Goal: Task Accomplishment & Management: Manage account settings

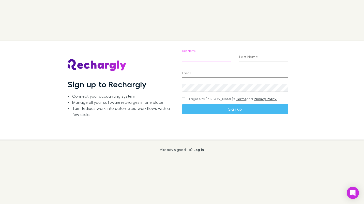
drag, startPoint x: 0, startPoint y: 0, endPoint x: 199, endPoint y: 57, distance: 206.5
click at [199, 57] on input "First Name" at bounding box center [206, 57] width 49 height 8
type input "*****"
type input "**********"
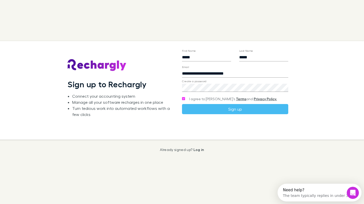
click at [208, 111] on button "Sign up" at bounding box center [235, 109] width 106 height 10
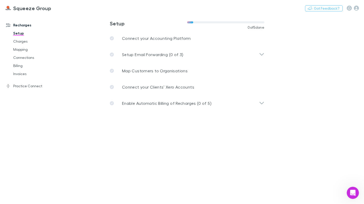
click at [357, 7] on icon "button" at bounding box center [355, 8] width 5 height 5
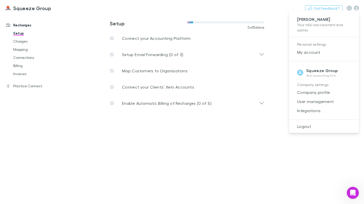
click at [265, 146] on div at bounding box center [182, 102] width 364 height 204
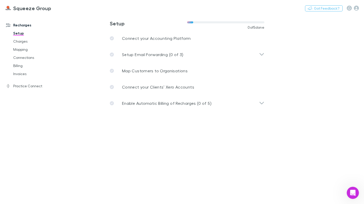
click at [28, 58] on link "Connections" at bounding box center [37, 58] width 58 height 8
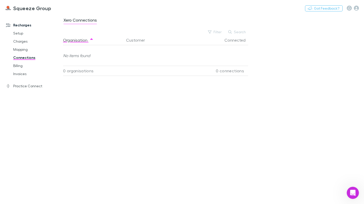
click at [19, 36] on link "Setup" at bounding box center [37, 33] width 58 height 8
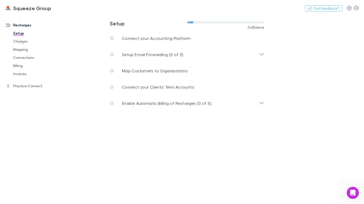
click at [35, 87] on link "Practice Connect" at bounding box center [33, 86] width 65 height 8
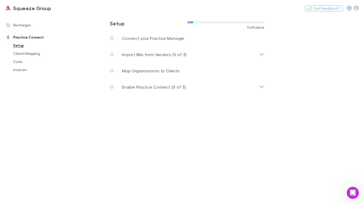
click at [151, 36] on p "Connect your Practice Manager" at bounding box center [153, 38] width 62 height 6
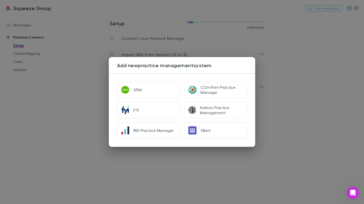
click at [148, 94] on button "XPM" at bounding box center [148, 90] width 63 height 16
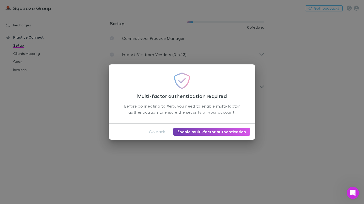
click at [198, 131] on link "Enable multi-factor authentication" at bounding box center [211, 132] width 77 height 8
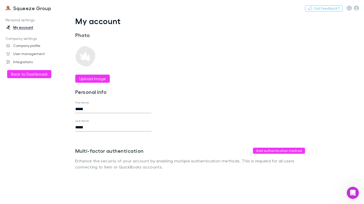
click at [30, 61] on link "Integrations" at bounding box center [33, 62] width 65 height 8
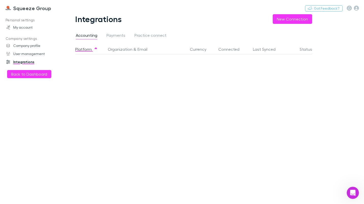
click at [281, 21] on button "New Connection" at bounding box center [291, 19] width 39 height 10
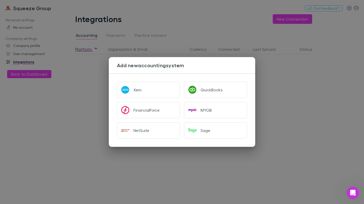
click at [172, 165] on div "Add new accounting system Xero QuickBooks FinancialForce MYOB NetSuite Sage" at bounding box center [182, 102] width 364 height 204
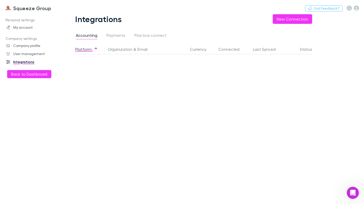
click at [151, 37] on span "Practice connect" at bounding box center [150, 36] width 32 height 7
click at [276, 18] on button "New Connection" at bounding box center [291, 19] width 39 height 10
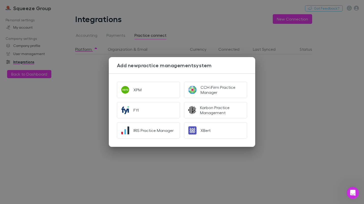
click at [154, 85] on button "XPM" at bounding box center [148, 90] width 63 height 16
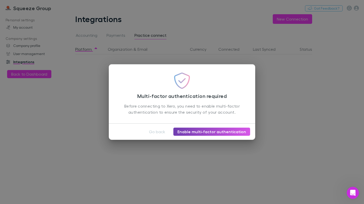
click at [195, 130] on link "Enable multi-factor authentication" at bounding box center [211, 132] width 77 height 8
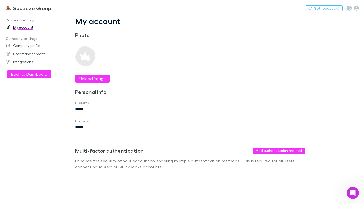
click at [264, 150] on button "Add authentication method" at bounding box center [279, 151] width 52 height 6
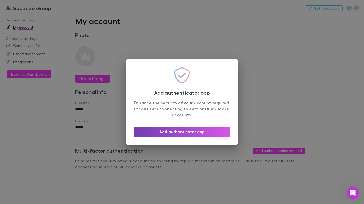
click at [183, 132] on button "Add authenticator app" at bounding box center [182, 132] width 96 height 10
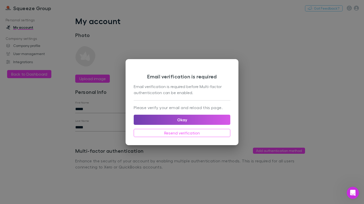
click at [182, 118] on button "Okay" at bounding box center [182, 120] width 96 height 10
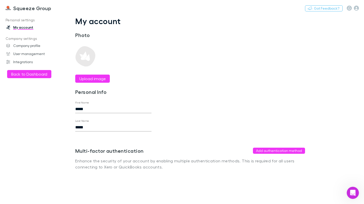
click at [264, 149] on button "Add authentication method" at bounding box center [279, 151] width 52 height 6
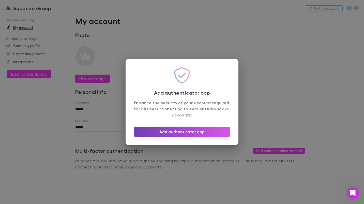
click at [196, 128] on button "Add authenticator app" at bounding box center [182, 132] width 96 height 10
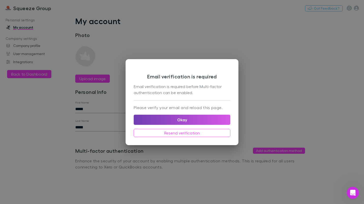
click at [183, 121] on button "Okay" at bounding box center [182, 120] width 96 height 10
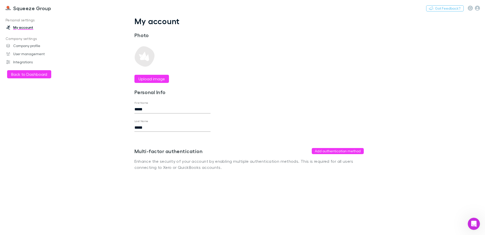
click at [337, 149] on button "Add authentication method" at bounding box center [338, 151] width 52 height 6
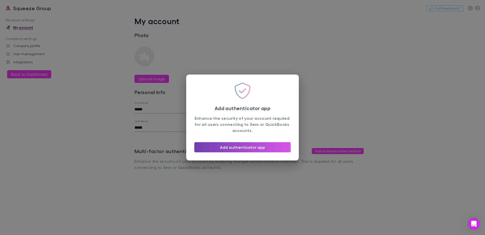
click at [263, 146] on button "Add authenticator app" at bounding box center [242, 147] width 96 height 10
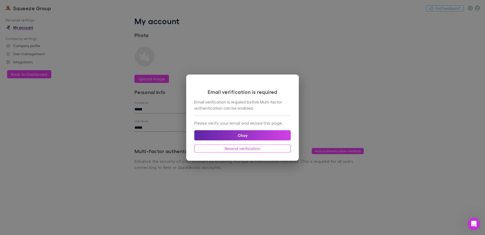
click at [240, 149] on button "Resend verification" at bounding box center [242, 148] width 96 height 8
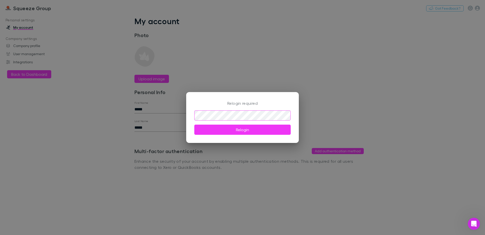
click at [214, 105] on p "Relogin required" at bounding box center [242, 103] width 96 height 6
click at [234, 129] on button "Relogin" at bounding box center [242, 129] width 96 height 10
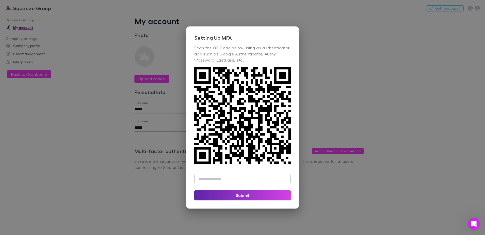
click at [210, 181] on input "text" at bounding box center [242, 179] width 96 height 10
type input "******"
click at [233, 192] on button "Submit" at bounding box center [242, 195] width 96 height 10
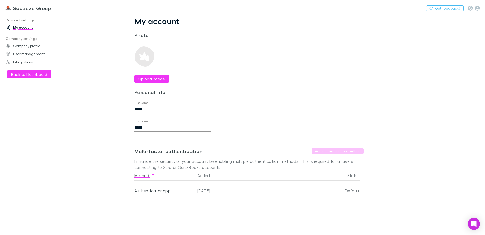
click at [27, 59] on link "Integrations" at bounding box center [35, 62] width 68 height 8
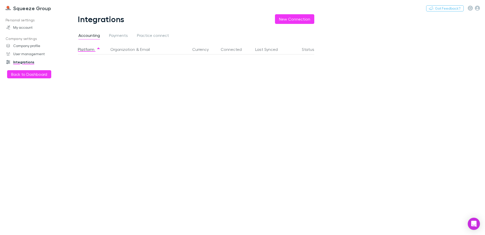
click at [148, 35] on span "Practice connect" at bounding box center [153, 36] width 32 height 7
click at [291, 13] on div "Squeeze Group Nothing Got Feedback?" at bounding box center [242, 8] width 485 height 16
click at [292, 17] on button "New Connection" at bounding box center [294, 19] width 39 height 10
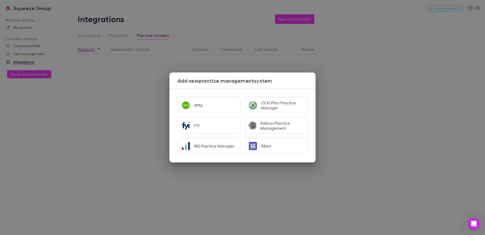
click at [209, 106] on button "XPM" at bounding box center [209, 105] width 63 height 16
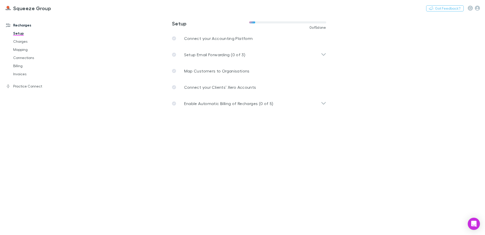
click at [23, 47] on link "Mapping" at bounding box center [38, 49] width 60 height 8
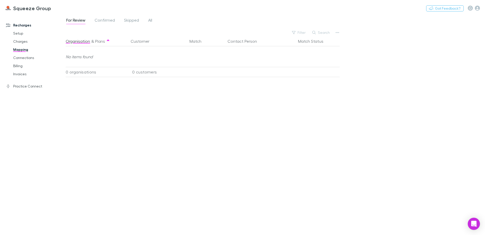
click at [103, 20] on span "Confirmed" at bounding box center [105, 21] width 20 height 7
click at [78, 19] on span "For Review" at bounding box center [75, 21] width 19 height 7
click at [24, 88] on link "Practice Connect" at bounding box center [35, 86] width 68 height 8
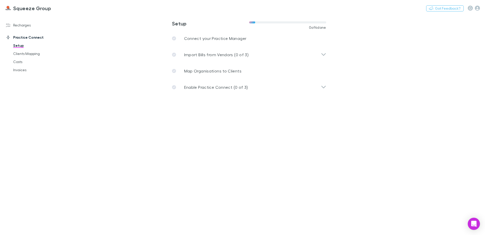
click at [218, 41] on p "Connect your Practice Manager" at bounding box center [215, 38] width 62 height 6
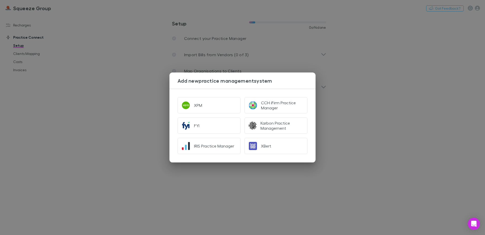
click at [217, 107] on button "XPM" at bounding box center [209, 105] width 63 height 16
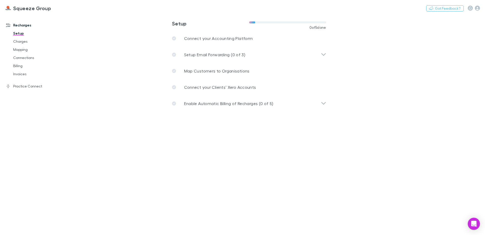
click at [26, 77] on link "Invoices" at bounding box center [38, 74] width 60 height 8
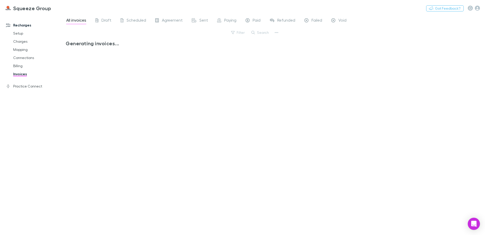
click at [28, 87] on link "Practice Connect" at bounding box center [35, 86] width 68 height 8
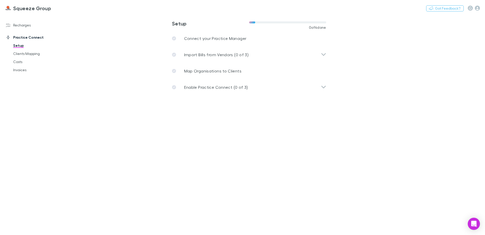
click at [201, 38] on p "Connect your Practice Manager" at bounding box center [215, 38] width 62 height 6
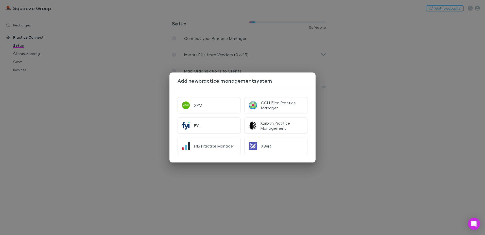
drag, startPoint x: 396, startPoint y: 83, endPoint x: 282, endPoint y: 74, distance: 114.5
click at [392, 81] on div "Add new practice management system XPM CCH iFirm Practice Manager FYI Karbon Pr…" at bounding box center [242, 117] width 485 height 235
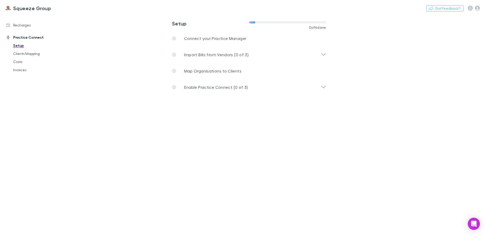
click at [210, 44] on link "Connect your Practice Manager" at bounding box center [249, 38] width 162 height 16
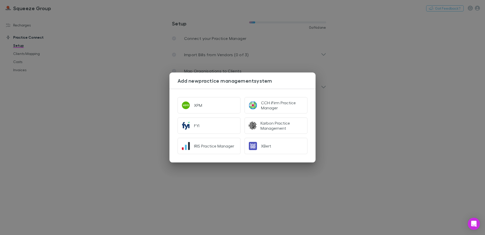
click at [215, 106] on button "XPM" at bounding box center [209, 105] width 63 height 16
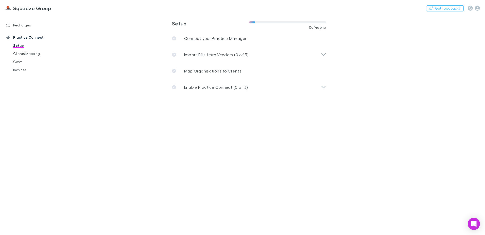
click at [32, 54] on link "Clients Mapping" at bounding box center [38, 54] width 60 height 8
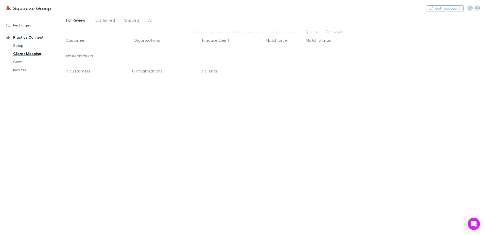
click at [19, 27] on link "Recharges" at bounding box center [35, 25] width 68 height 8
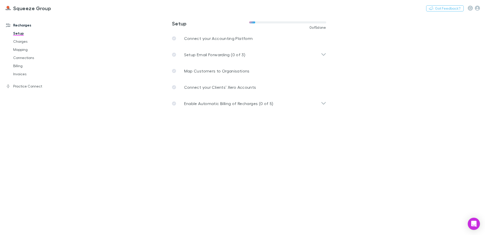
click at [59, 119] on div "Recharges Setup Charges Mapping Connections Billing Invoices Practice Connect S…" at bounding box center [35, 123] width 70 height 214
